Goal: Information Seeking & Learning: Learn about a topic

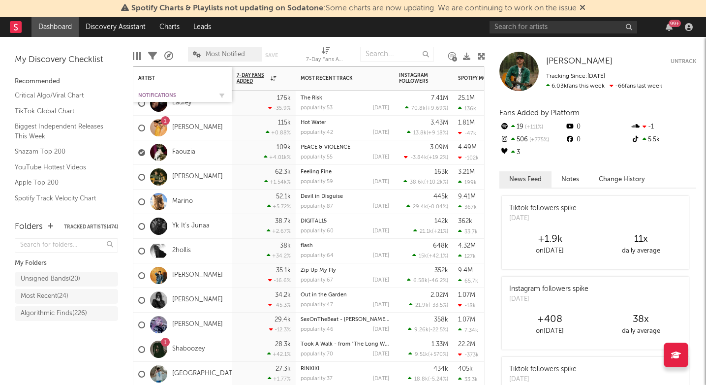
click at [154, 96] on div "Notifications" at bounding box center [175, 95] width 74 height 6
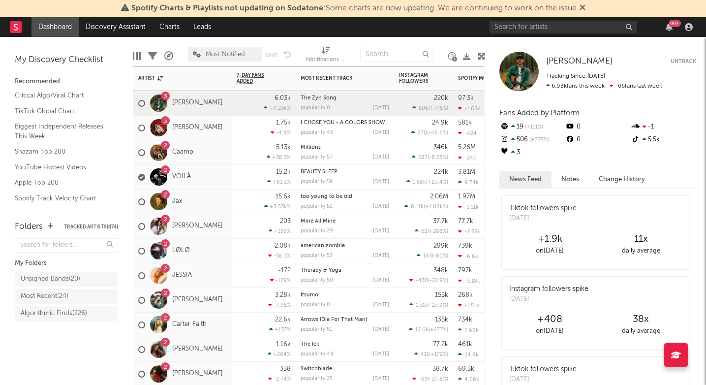
click at [208, 211] on div "2 Jax" at bounding box center [182, 201] width 98 height 25
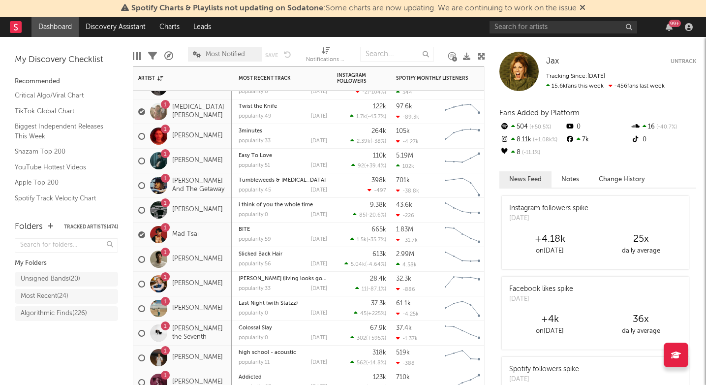
click at [220, 194] on div "1 [PERSON_NAME] And The Getaway" at bounding box center [182, 185] width 89 height 29
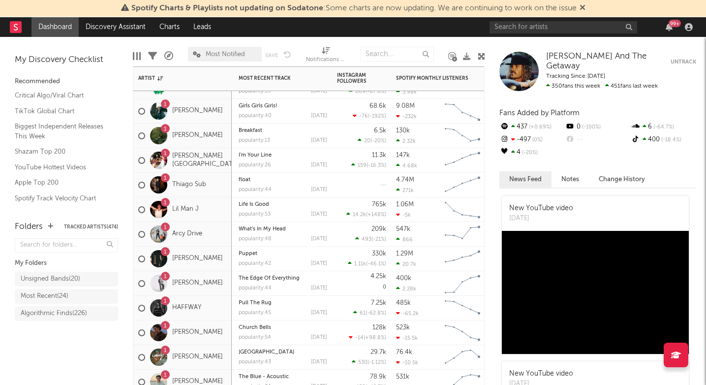
click at [221, 243] on div "[STREET_ADDRESS]" at bounding box center [182, 234] width 98 height 25
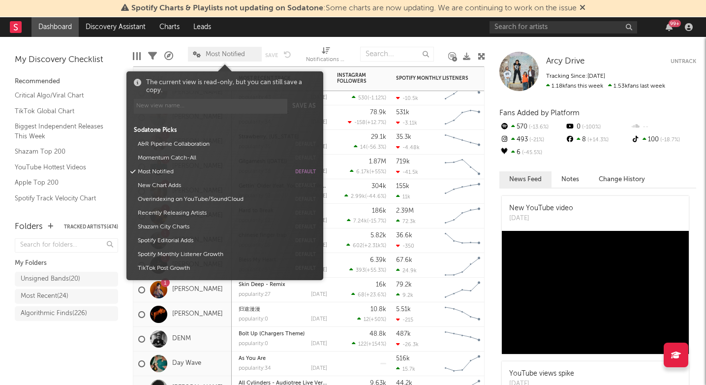
click at [214, 52] on span "Most Notified" at bounding box center [225, 54] width 39 height 6
click at [179, 159] on button "Momentum Catch-All" at bounding box center [212, 158] width 156 height 14
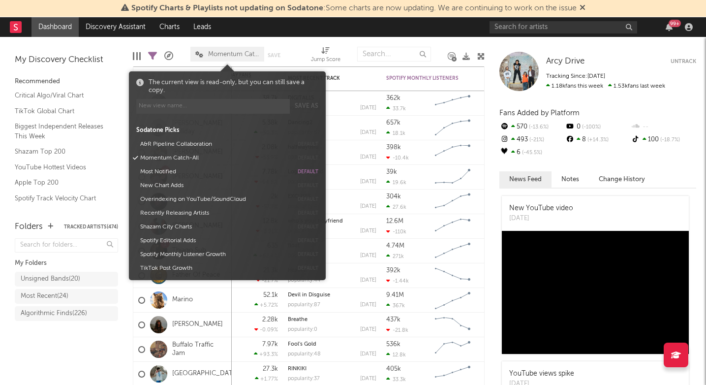
click at [98, 361] on div "Folders Tracked Artists ( 474 ) My Folders Unsigned Bands ( 20 ) Most Recent ( …" at bounding box center [66, 298] width 133 height 174
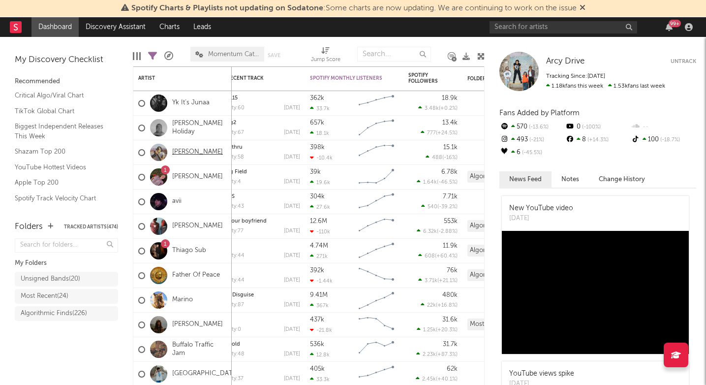
click at [193, 153] on link "[PERSON_NAME]" at bounding box center [197, 152] width 51 height 8
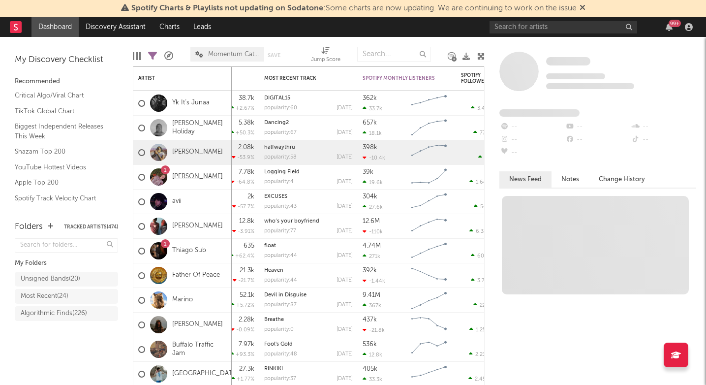
click at [204, 178] on link "[PERSON_NAME]" at bounding box center [197, 177] width 51 height 8
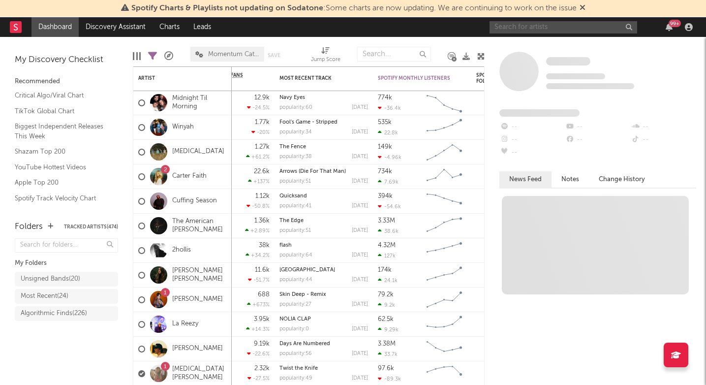
click at [521, 31] on input "text" at bounding box center [563, 27] width 148 height 12
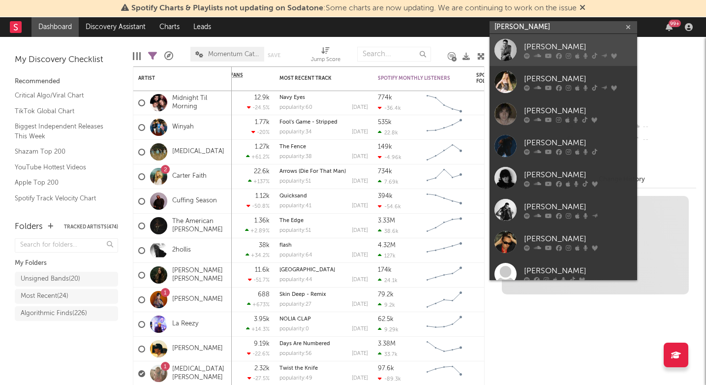
type input "[PERSON_NAME]"
click at [563, 44] on div "[PERSON_NAME]" at bounding box center [578, 47] width 108 height 12
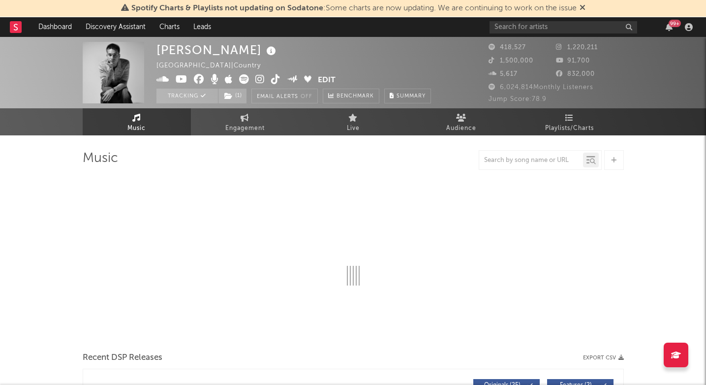
select select "6m"
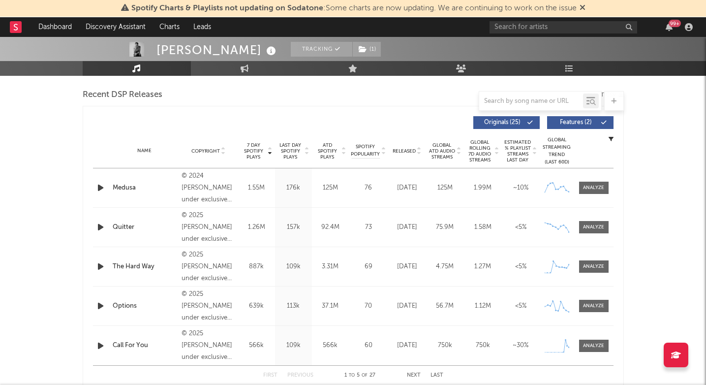
scroll to position [341, 0]
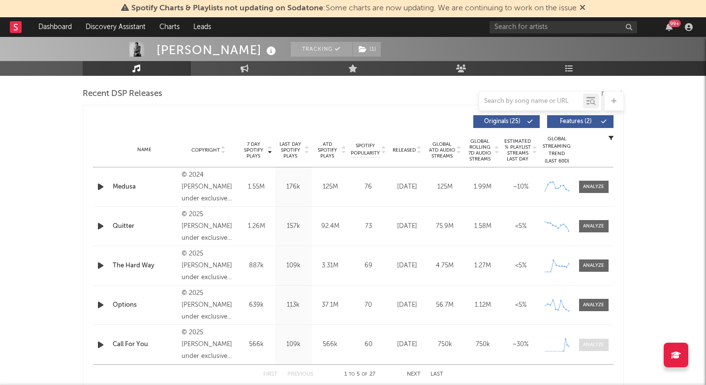
click at [595, 346] on div at bounding box center [593, 344] width 21 height 7
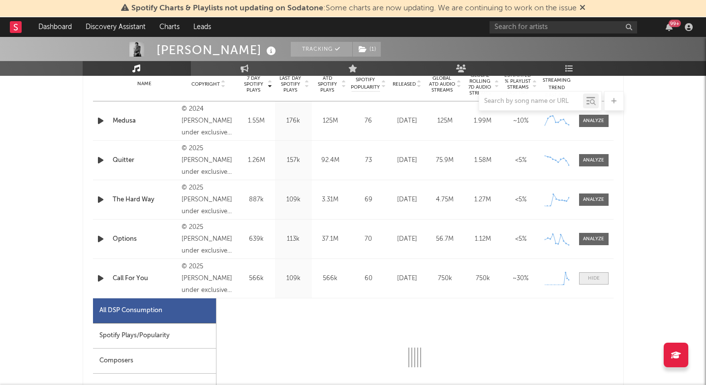
select select "1w"
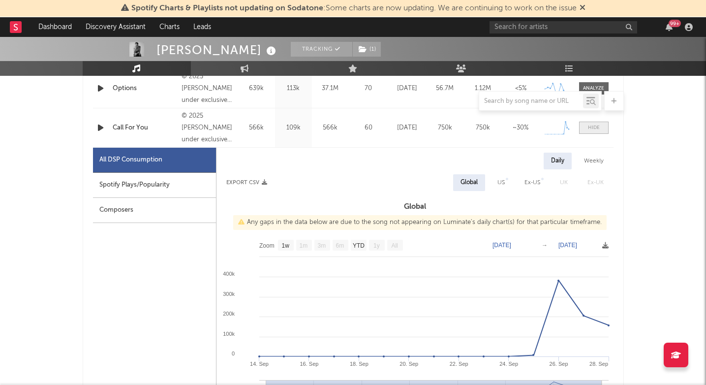
scroll to position [564, 0]
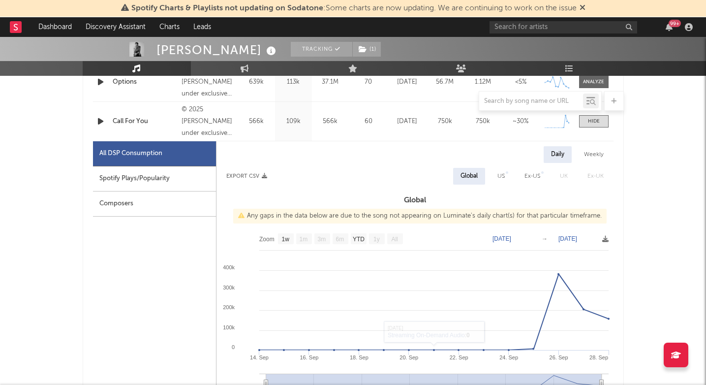
click at [183, 179] on div "Spotify Plays/Popularity" at bounding box center [154, 178] width 123 height 25
select select "1w"
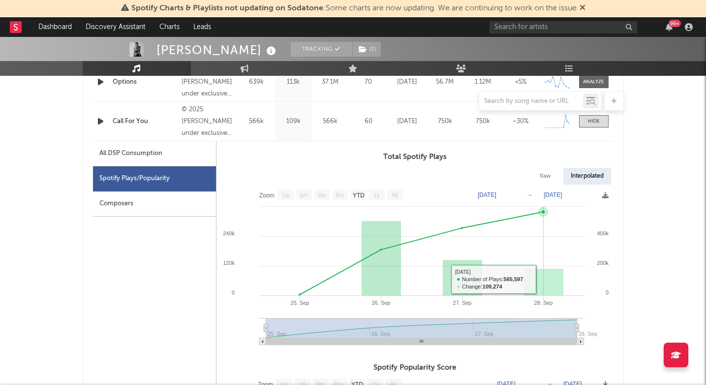
scroll to position [505, 0]
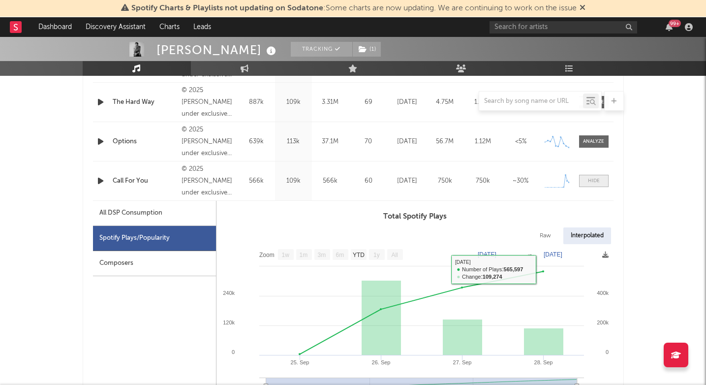
click at [588, 183] on div at bounding box center [594, 180] width 12 height 7
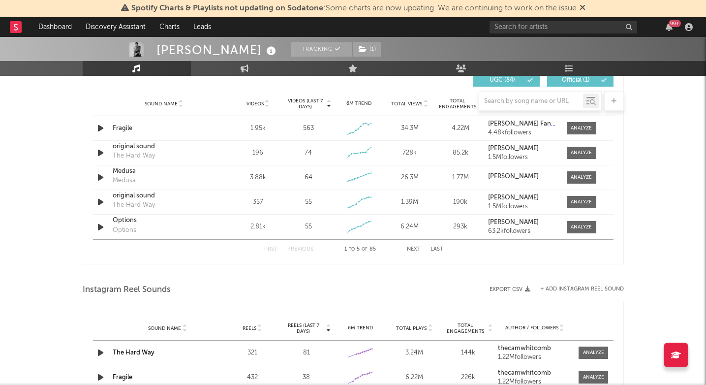
scroll to position [697, 0]
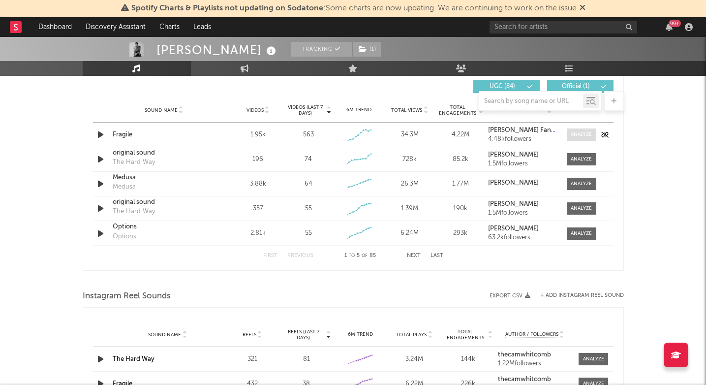
click at [585, 136] on div at bounding box center [580, 134] width 21 height 7
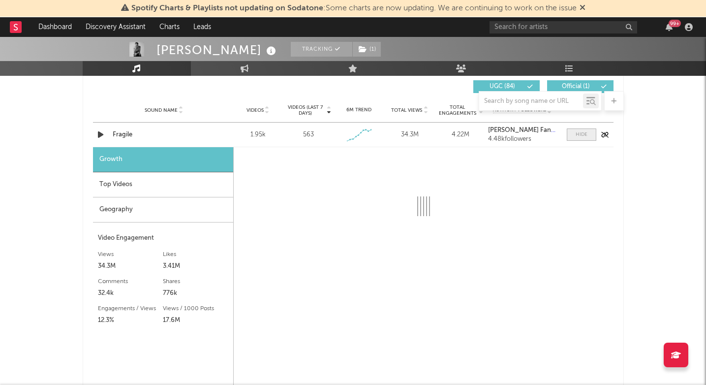
select select "1w"
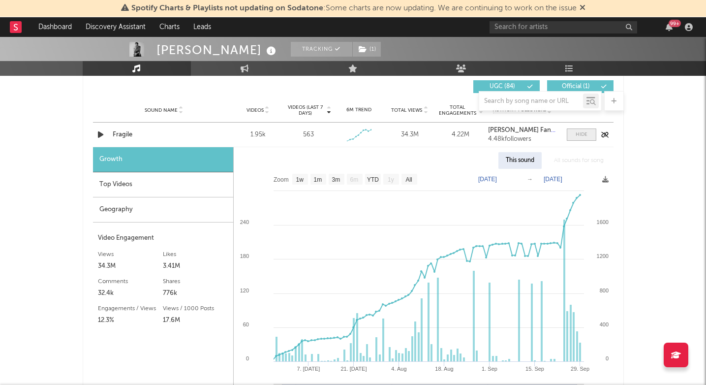
click at [585, 136] on div at bounding box center [581, 134] width 12 height 7
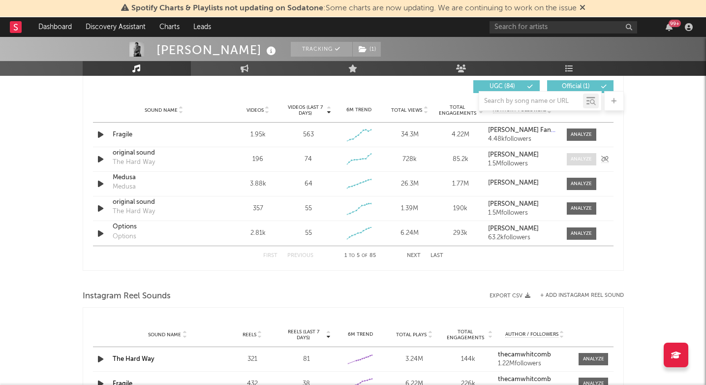
click at [583, 162] on div at bounding box center [580, 158] width 21 height 7
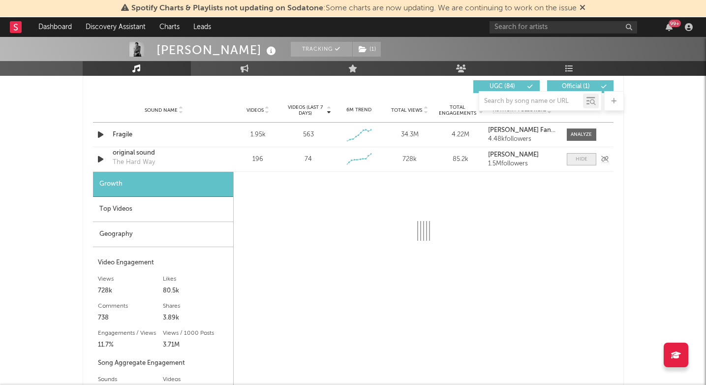
select select "1w"
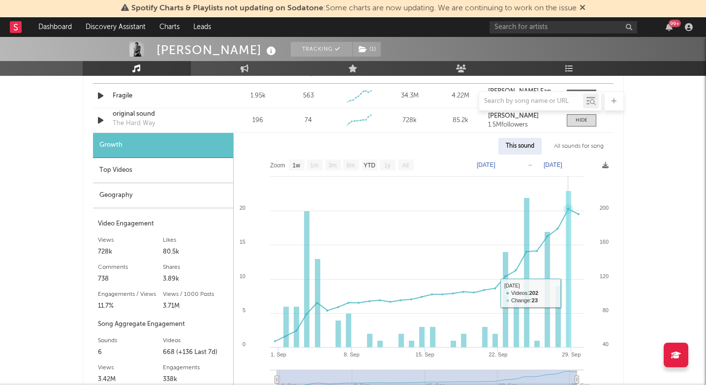
scroll to position [712, 0]
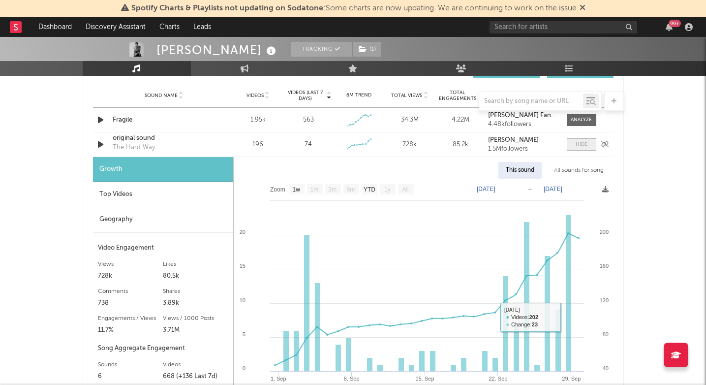
click at [577, 148] on div at bounding box center [581, 144] width 12 height 7
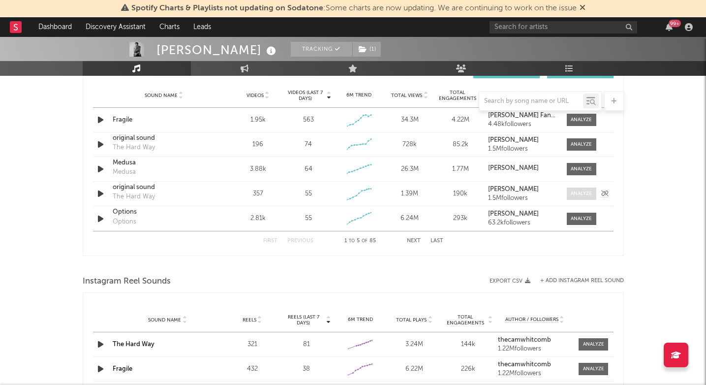
click at [573, 195] on div at bounding box center [580, 193] width 21 height 7
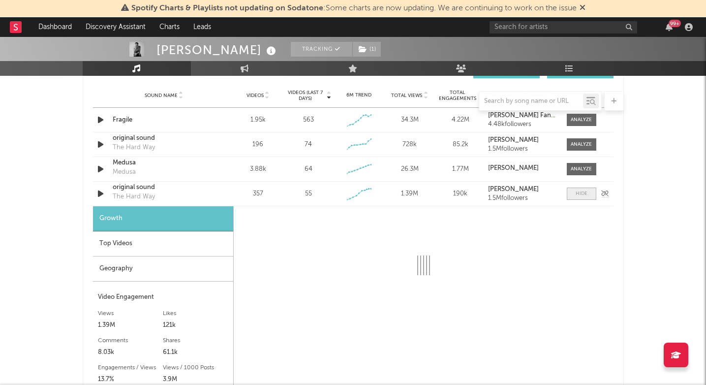
select select "1w"
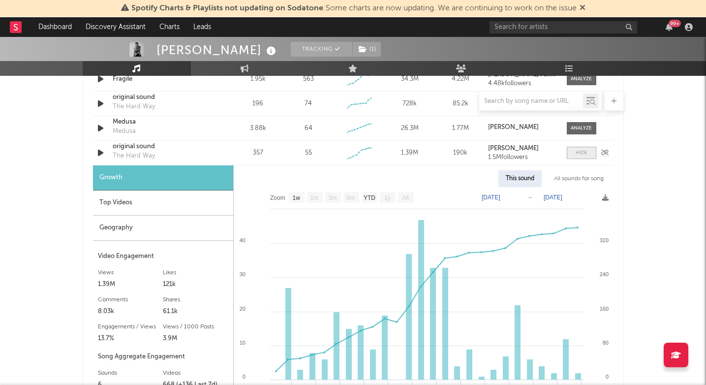
scroll to position [746, 0]
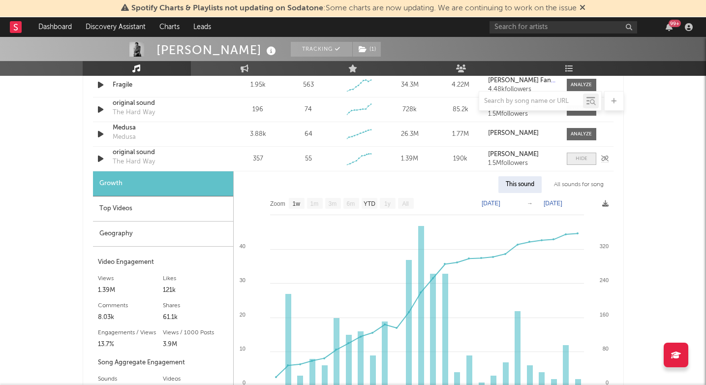
click at [576, 156] on div at bounding box center [581, 158] width 12 height 7
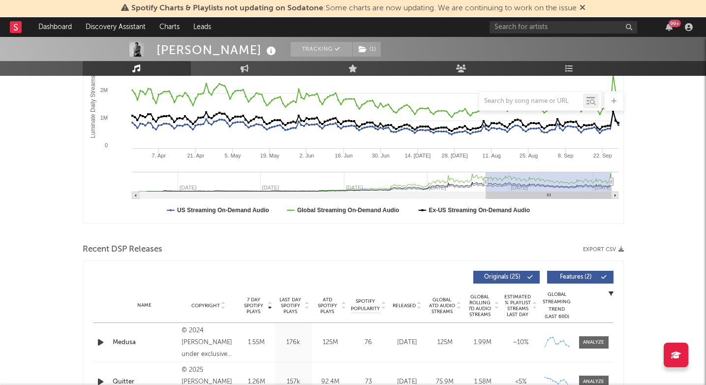
scroll to position [0, 0]
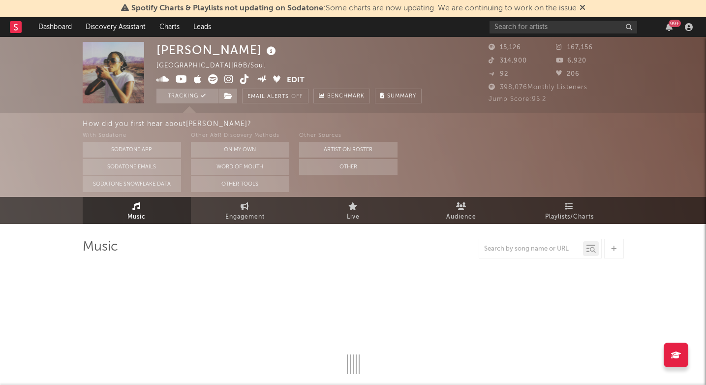
select select "6m"
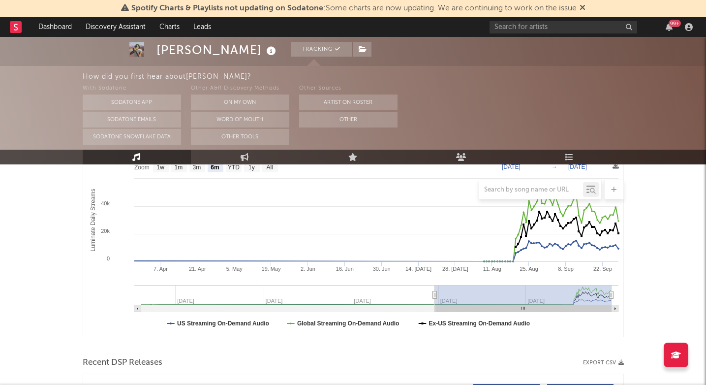
scroll to position [162, 0]
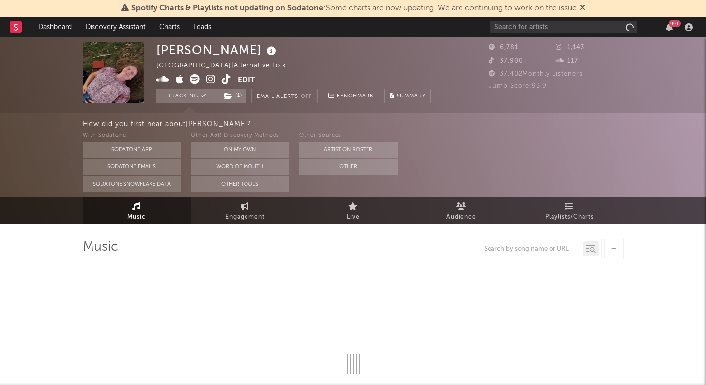
select select "1w"
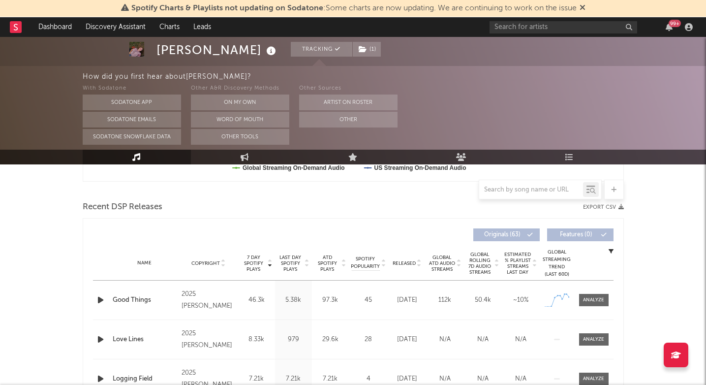
scroll to position [331, 0]
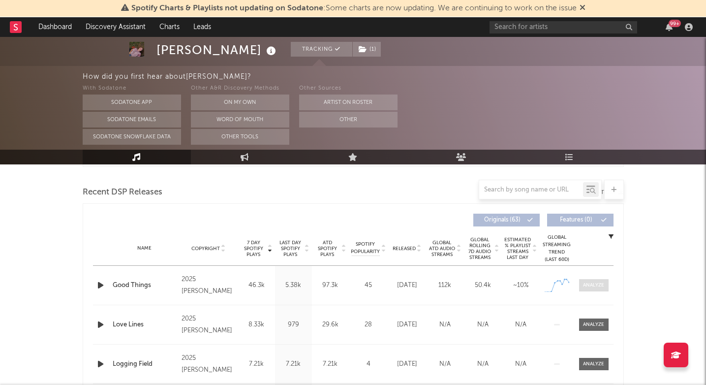
click at [591, 286] on div at bounding box center [593, 284] width 21 height 7
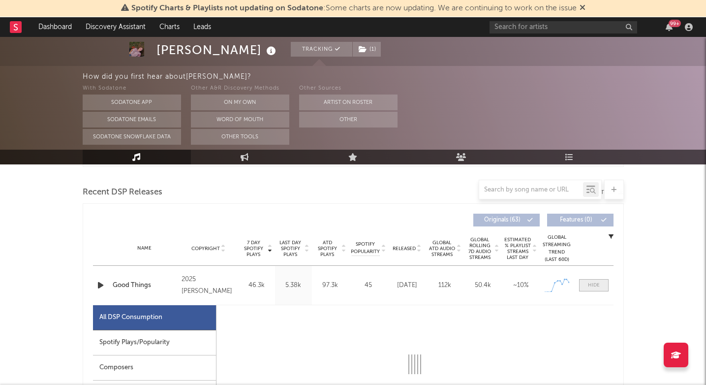
select select "1w"
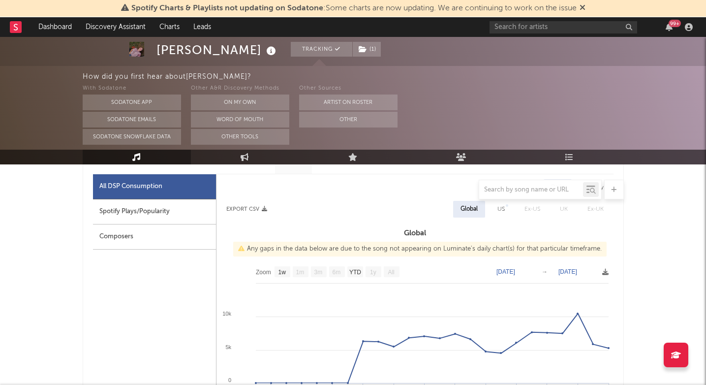
scroll to position [470, 0]
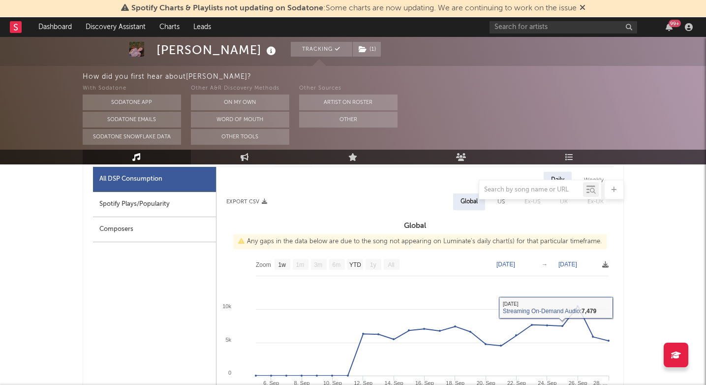
click at [186, 206] on div "Spotify Plays/Popularity" at bounding box center [154, 204] width 123 height 25
select select "1w"
